Goal: Information Seeking & Learning: Check status

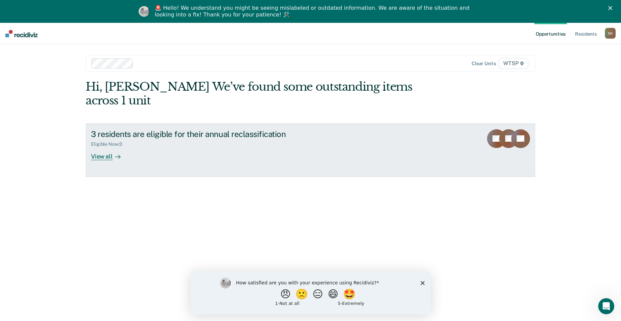
click at [116, 141] on div "Eligible Now : 3" at bounding box center [109, 144] width 37 height 6
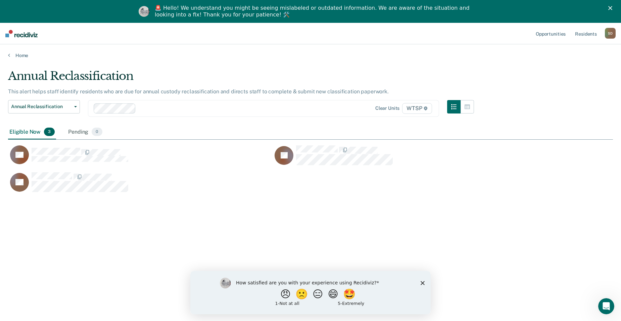
scroll to position [219, 600]
click at [524, 236] on div "Annual Reclassification This alert helps staff identify residents who are due f…" at bounding box center [310, 181] width 605 height 224
click at [426, 283] on div "How satisfied are you with your experience using Recidiviz? 😠 🙁 😑 😄 🤩 1 - Not a…" at bounding box center [310, 291] width 240 height 43
click at [420, 281] on icon "Close survey" at bounding box center [422, 283] width 4 height 4
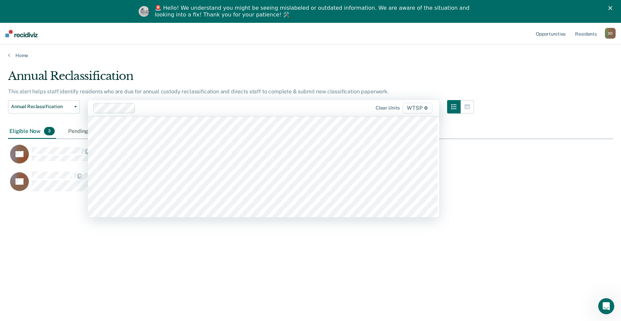
scroll to position [3959, 0]
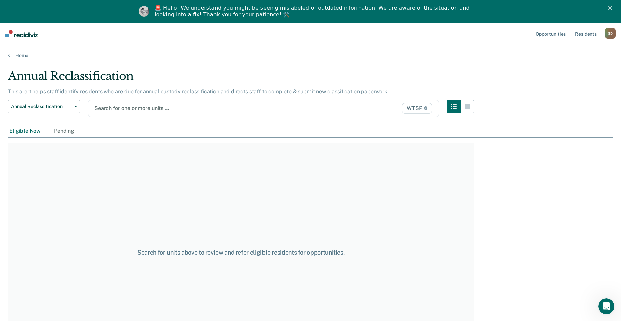
click at [105, 104] on div at bounding box center [212, 108] width 236 height 8
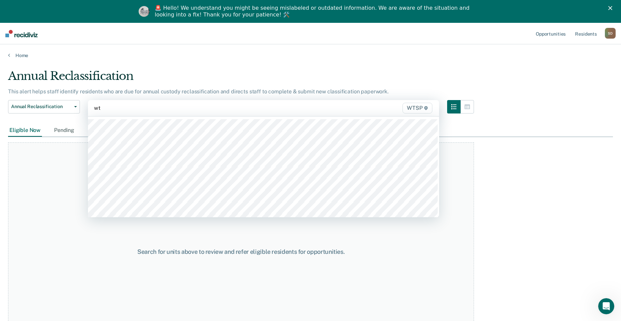
type input "wts"
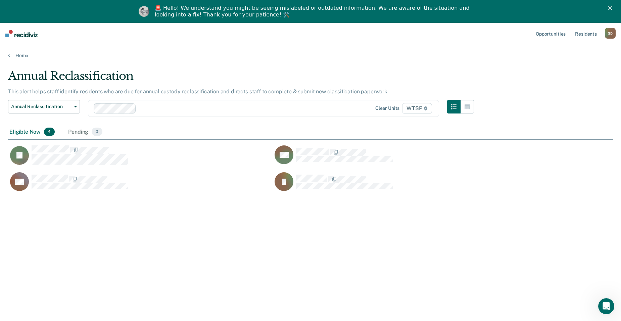
scroll to position [219, 600]
click at [611, 32] on div "S D" at bounding box center [610, 33] width 11 height 11
click at [521, 55] on link "Home" at bounding box center [310, 55] width 605 height 6
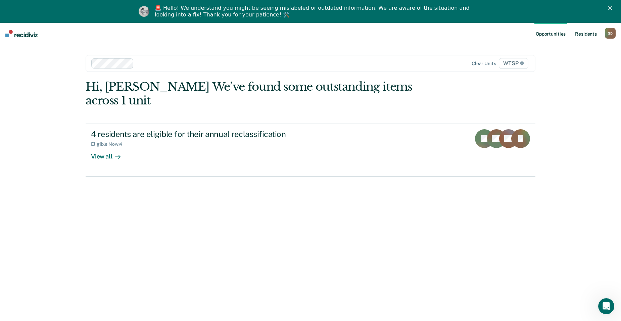
click at [588, 32] on link "Resident s" at bounding box center [585, 33] width 24 height 21
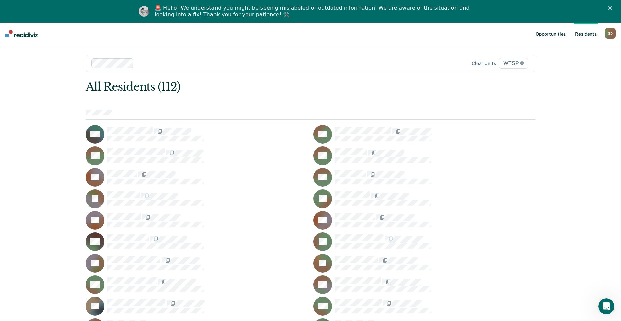
click at [554, 34] on link "Opportunities" at bounding box center [550, 33] width 33 height 21
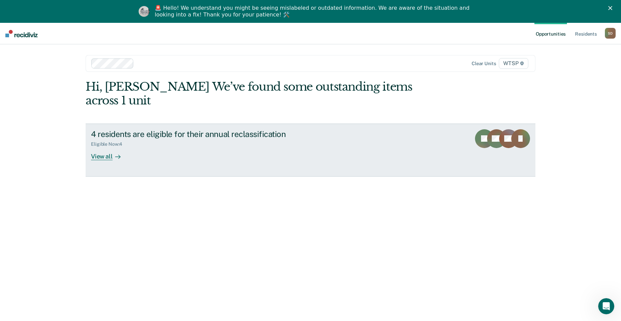
click at [285, 129] on div "4 residents are eligible for their annual reclassification" at bounding box center [209, 134] width 236 height 10
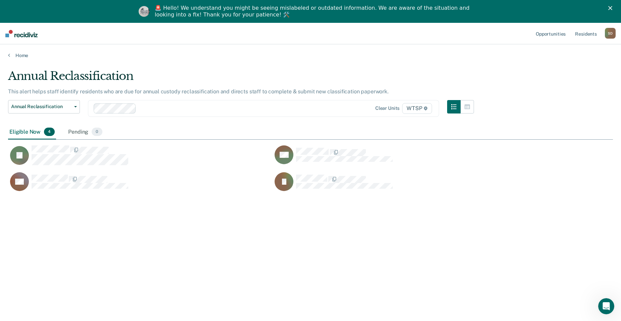
scroll to position [219, 600]
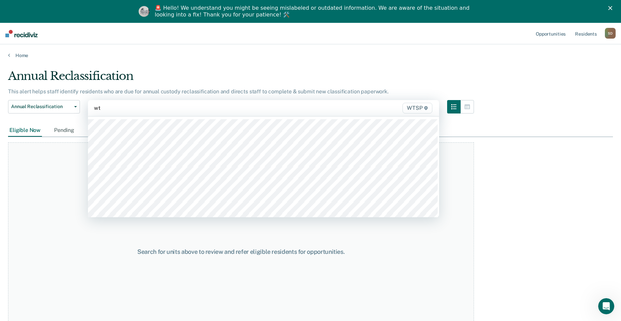
type input "wts"
